Goal: Transaction & Acquisition: Purchase product/service

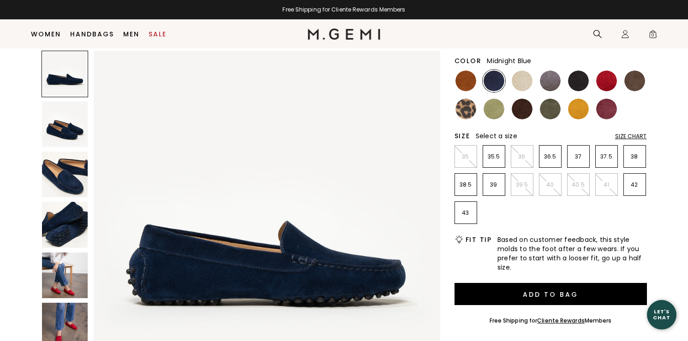
scroll to position [105, 0]
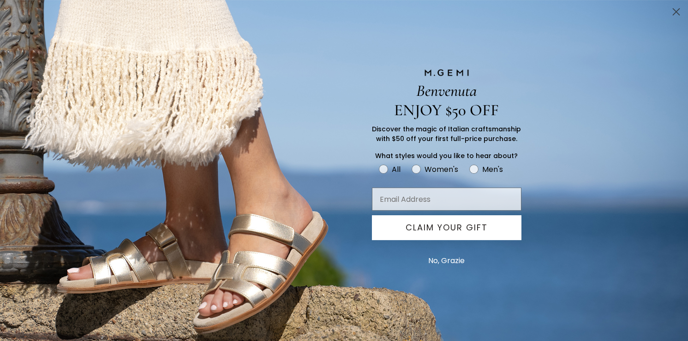
click at [677, 13] on icon "Close dialog" at bounding box center [676, 12] width 16 height 16
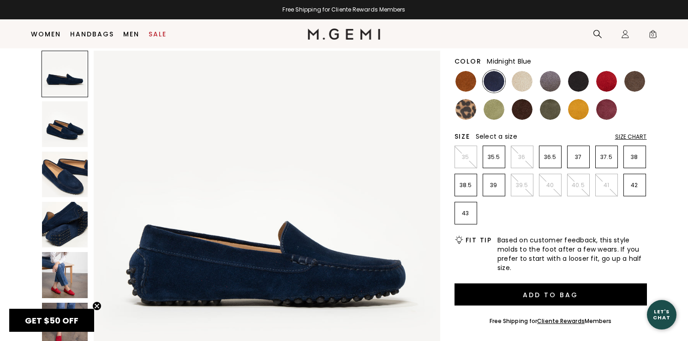
click at [69, 137] on img at bounding box center [65, 124] width 46 height 46
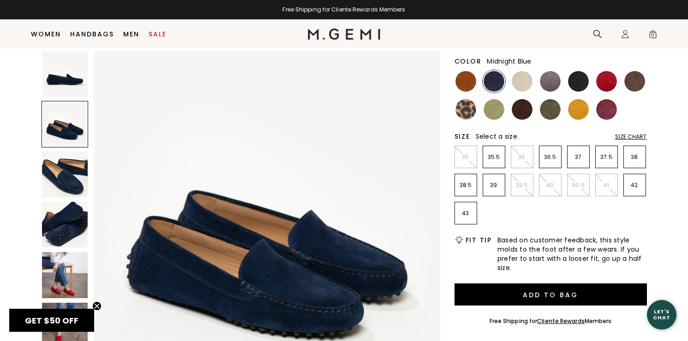
click at [68, 175] on img at bounding box center [65, 175] width 46 height 46
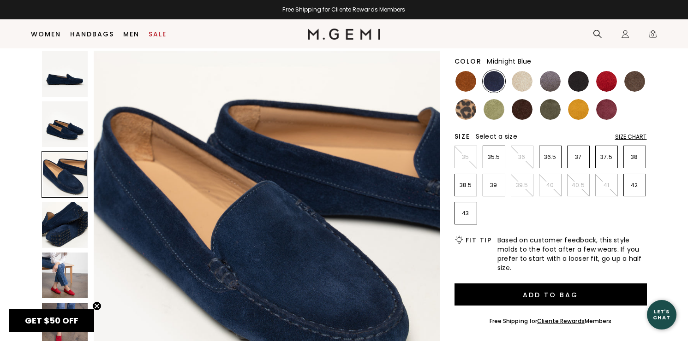
click at [62, 217] on img at bounding box center [65, 225] width 46 height 46
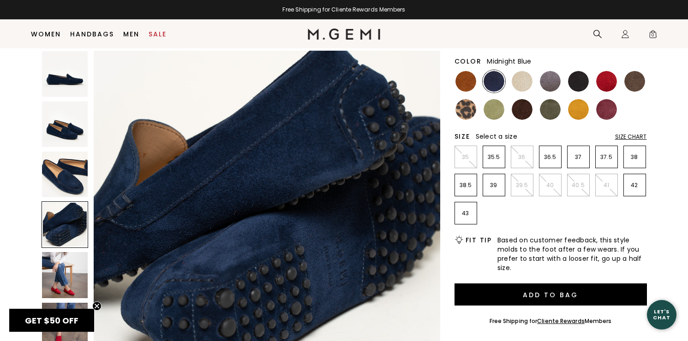
click at [61, 271] on img at bounding box center [65, 275] width 46 height 46
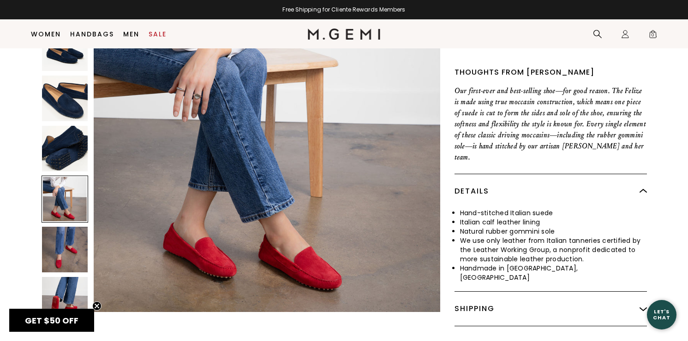
scroll to position [387, 0]
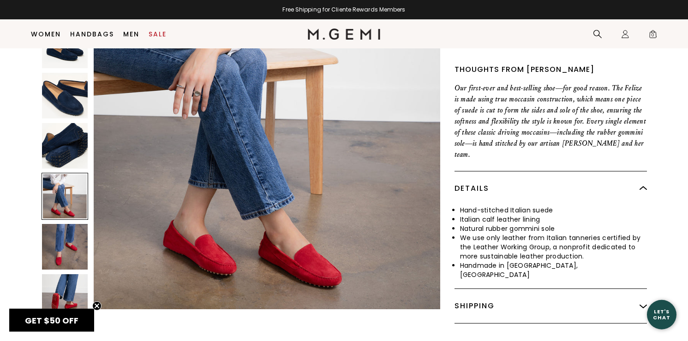
click at [65, 286] on img at bounding box center [65, 297] width 46 height 46
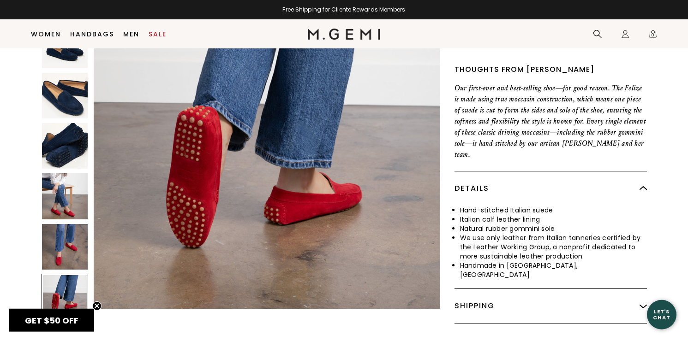
click at [66, 225] on img at bounding box center [65, 247] width 46 height 46
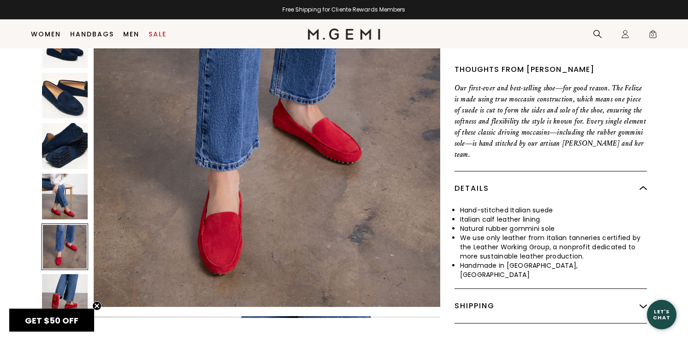
click at [68, 175] on img at bounding box center [65, 196] width 46 height 46
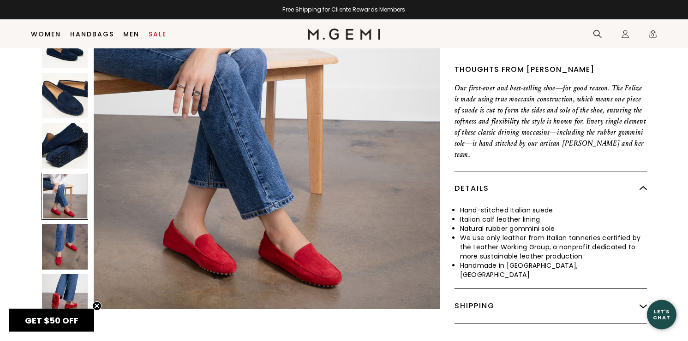
click at [75, 135] on img at bounding box center [65, 146] width 46 height 46
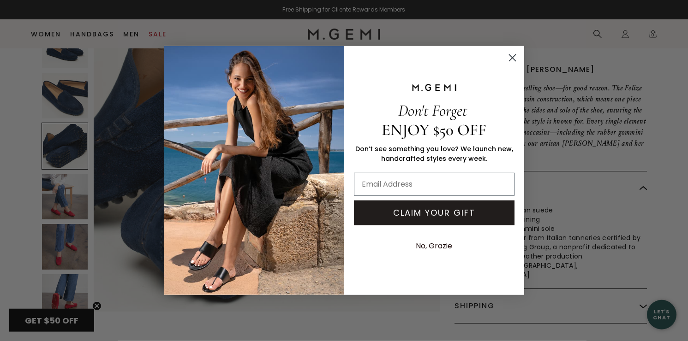
click at [513, 56] on circle "Close dialog" at bounding box center [511, 57] width 15 height 15
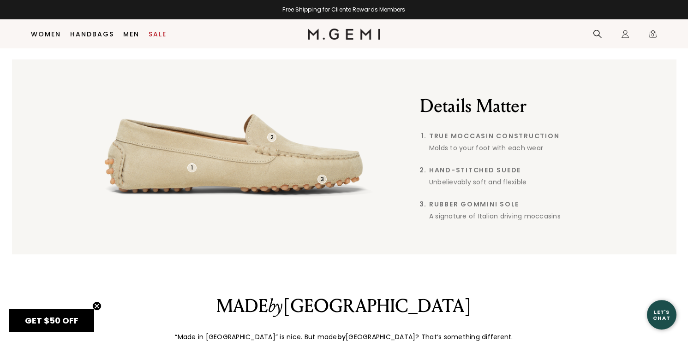
scroll to position [0, 0]
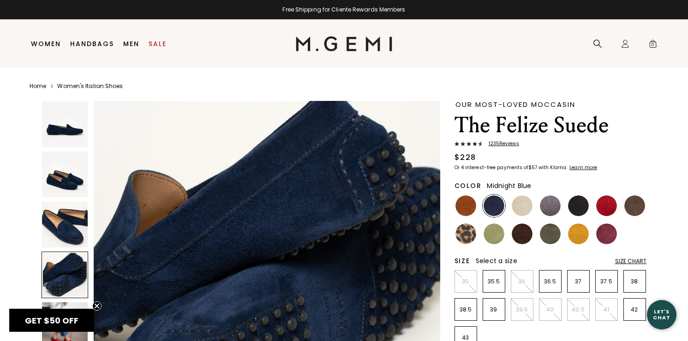
click at [490, 207] on img at bounding box center [493, 206] width 21 height 21
click at [639, 258] on div "Size Chart" at bounding box center [631, 261] width 32 height 7
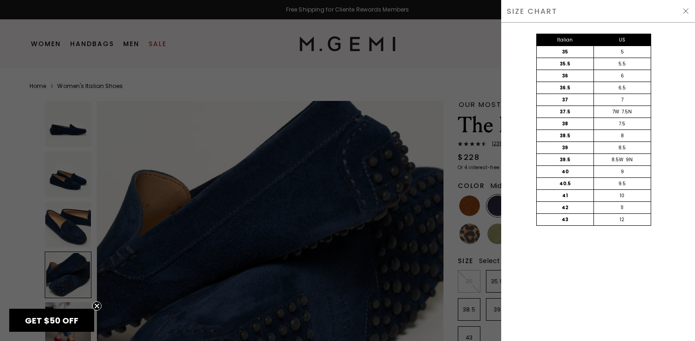
click at [686, 10] on img at bounding box center [685, 10] width 7 height 7
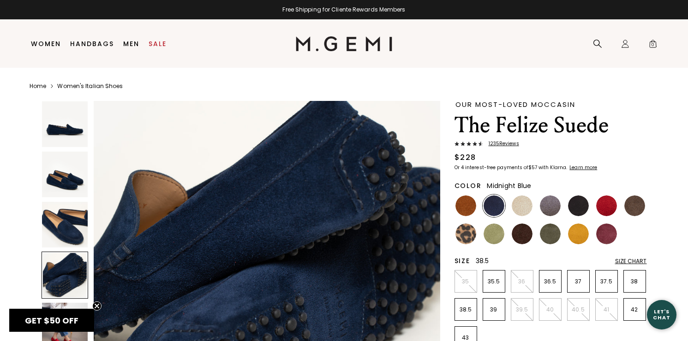
drag, startPoint x: 465, startPoint y: 308, endPoint x: 471, endPoint y: 292, distance: 16.5
click at [465, 308] on p "38.5" at bounding box center [466, 309] width 22 height 7
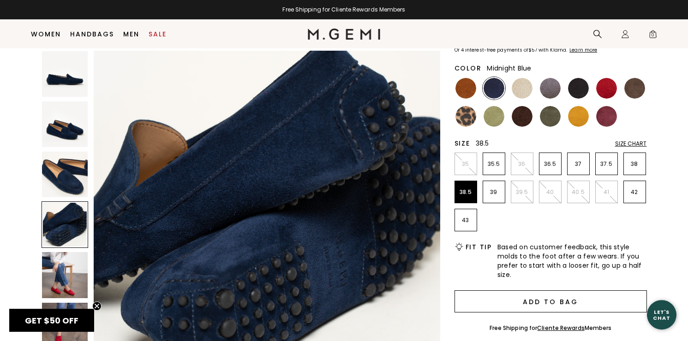
click at [543, 300] on button "Add to Bag" at bounding box center [550, 302] width 192 height 22
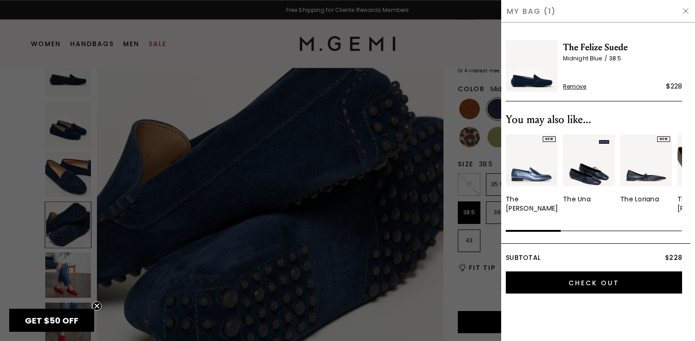
click at [684, 9] on img at bounding box center [685, 10] width 7 height 7
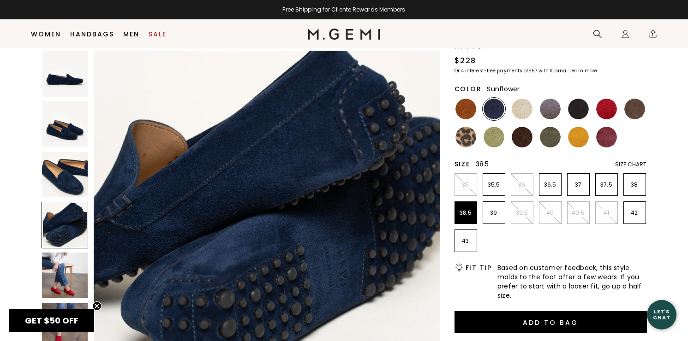
click at [579, 134] on img at bounding box center [578, 137] width 21 height 21
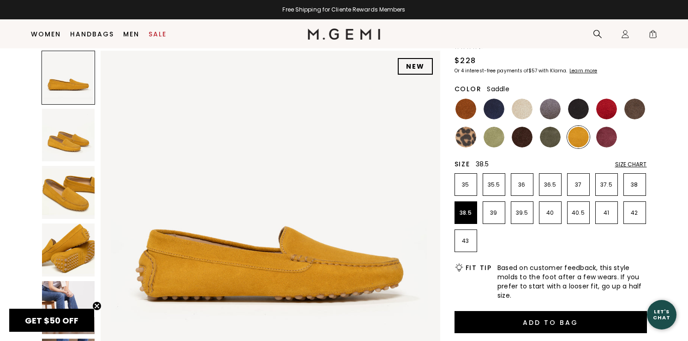
click at [464, 107] on img at bounding box center [465, 109] width 21 height 21
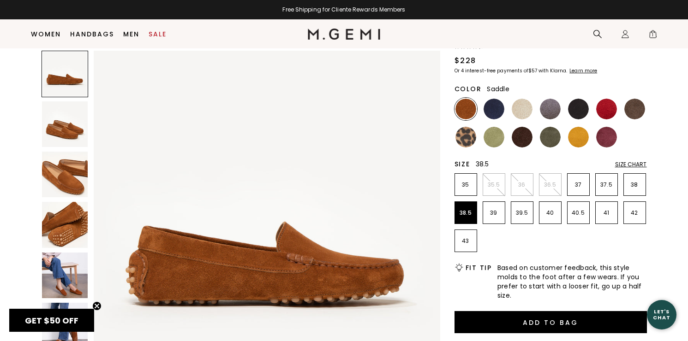
click at [59, 122] on img at bounding box center [65, 124] width 46 height 46
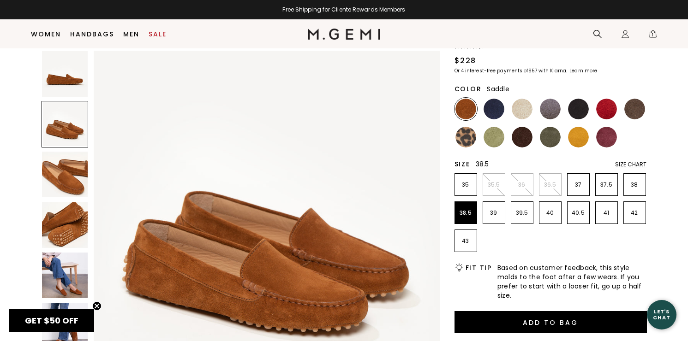
click at [64, 181] on img at bounding box center [65, 175] width 46 height 46
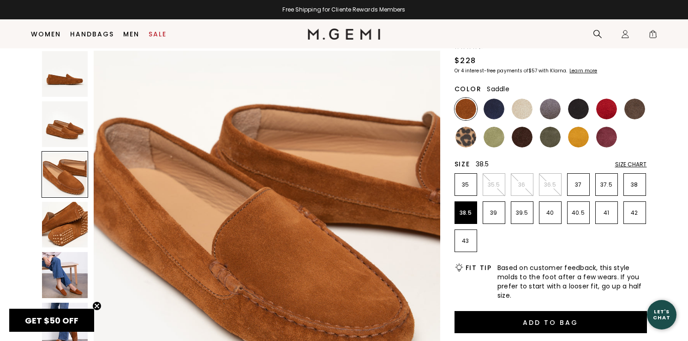
click at [61, 218] on img at bounding box center [65, 225] width 46 height 46
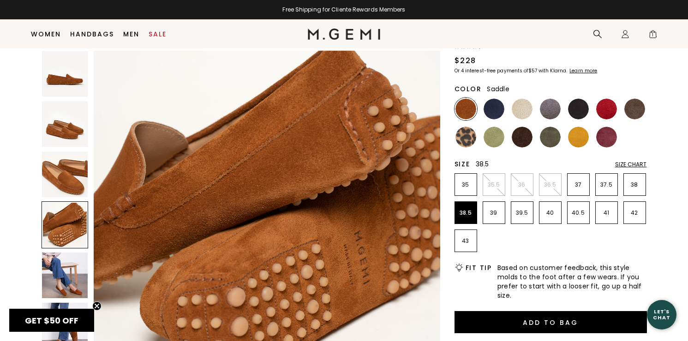
click at [55, 269] on img at bounding box center [65, 276] width 46 height 46
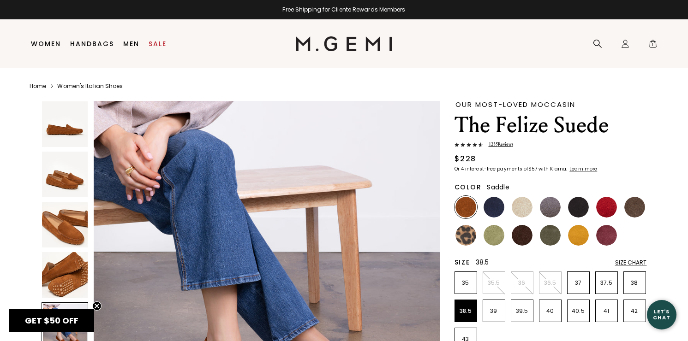
click at [507, 143] on span "1235 Review s" at bounding box center [498, 144] width 30 height 7
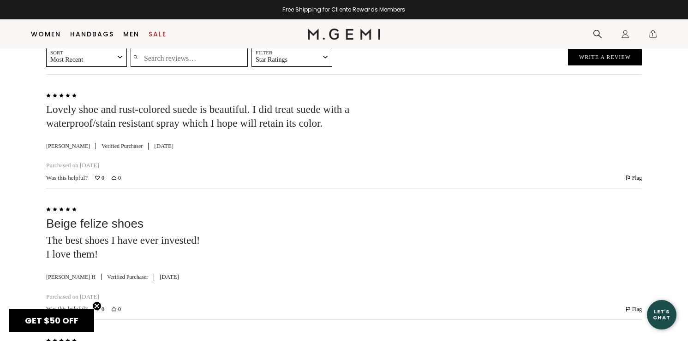
scroll to position [1432, 0]
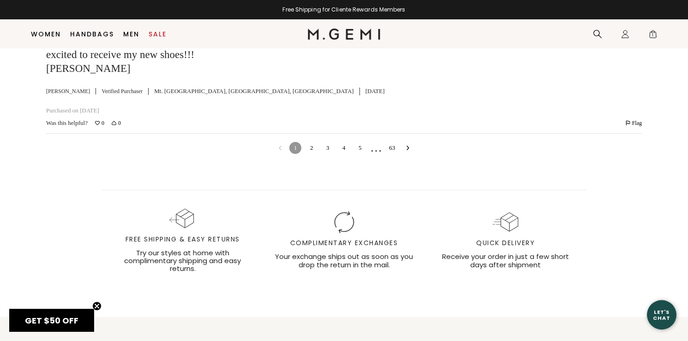
click at [313, 154] on link "2" at bounding box center [311, 148] width 12 height 12
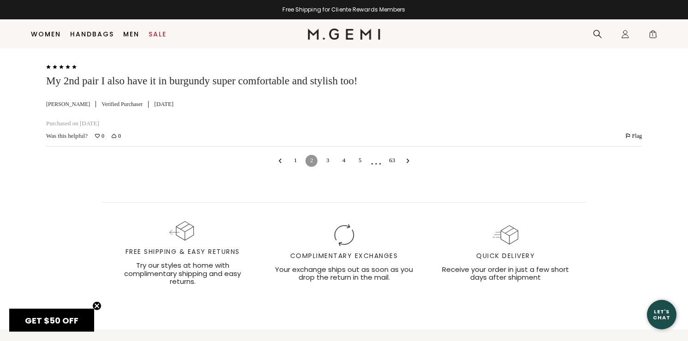
click at [328, 167] on link "3" at bounding box center [327, 161] width 12 height 12
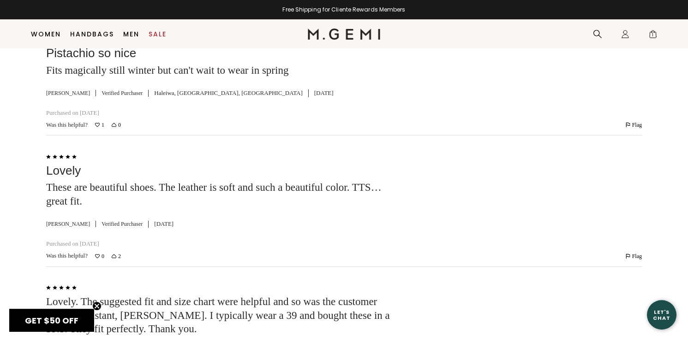
scroll to position [1431, 0]
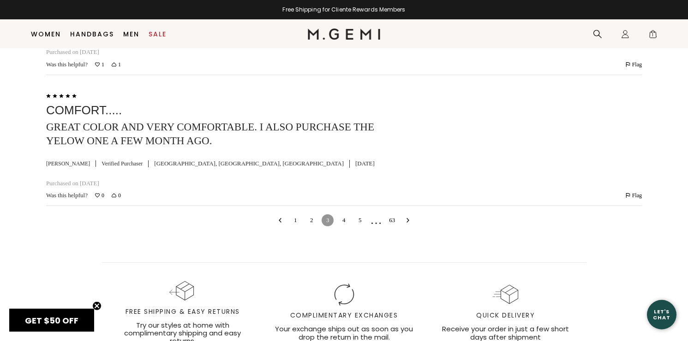
click at [342, 226] on link "4" at bounding box center [344, 220] width 12 height 12
